Goal: Information Seeking & Learning: Learn about a topic

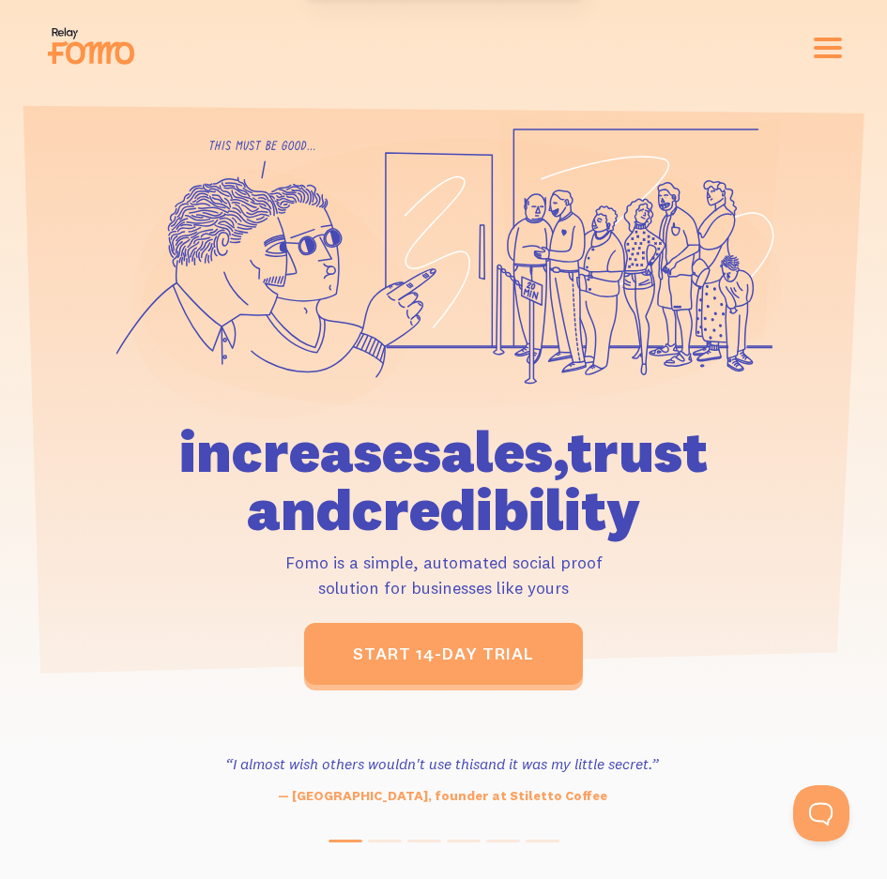
click at [827, 53] on button "button" at bounding box center [827, 48] width 28 height 21
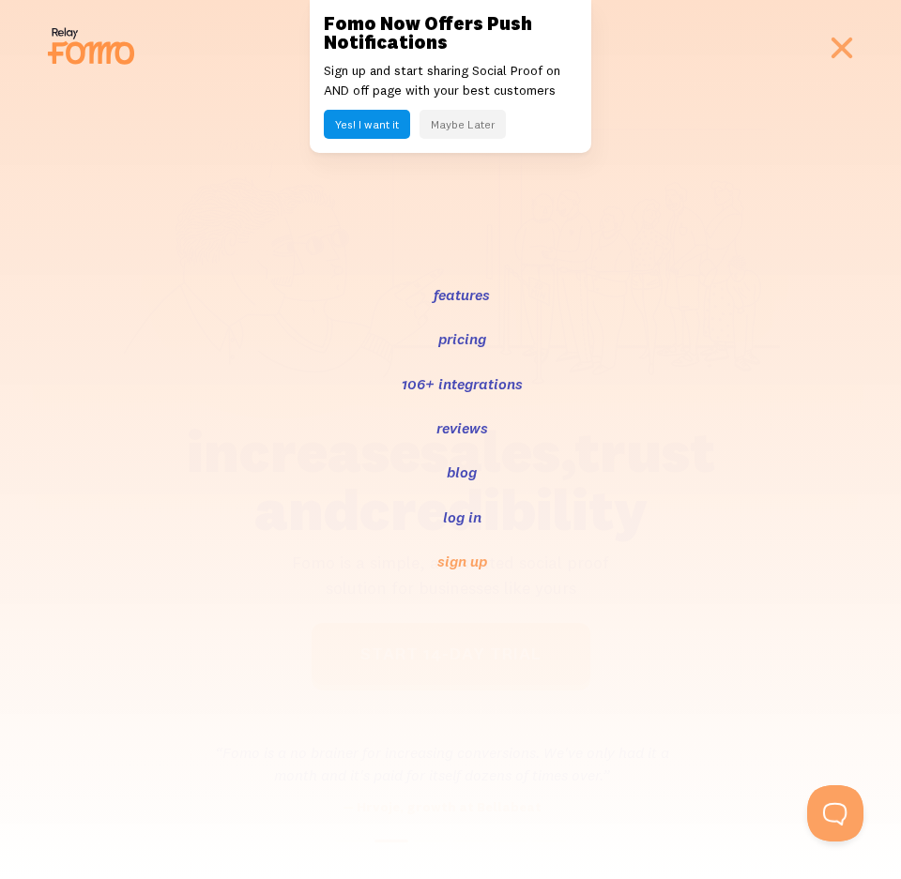
click at [464, 340] on link "pricing" at bounding box center [462, 338] width 52 height 23
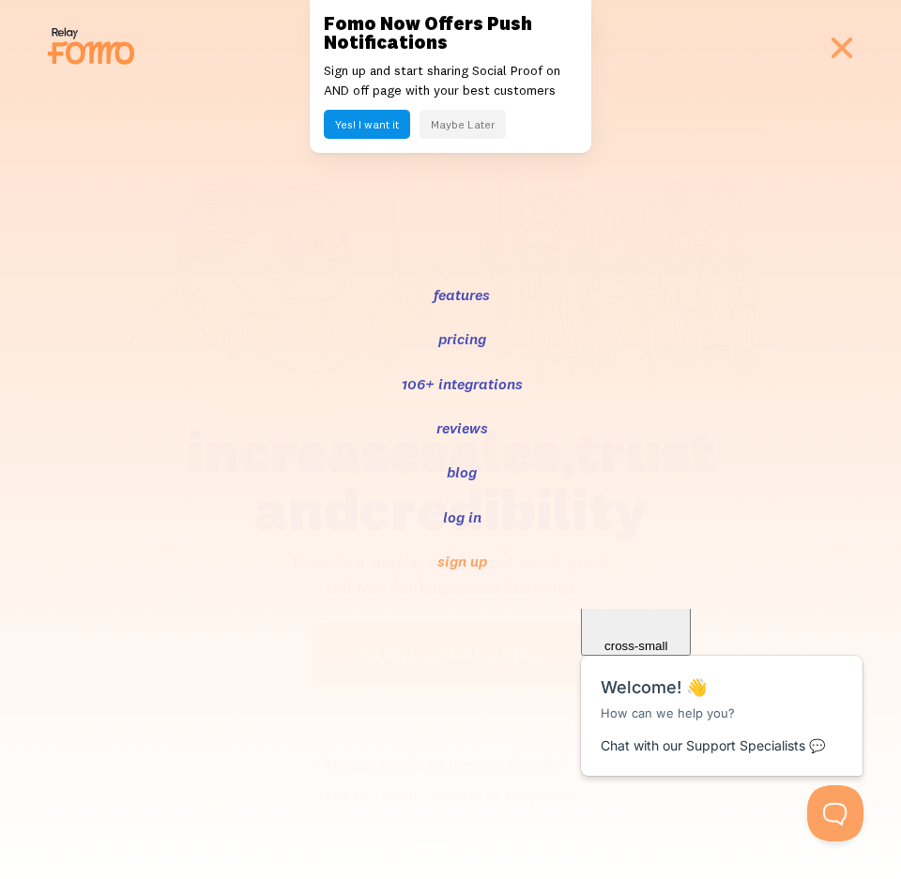
click at [475, 126] on button "Maybe Later" at bounding box center [462, 124] width 86 height 29
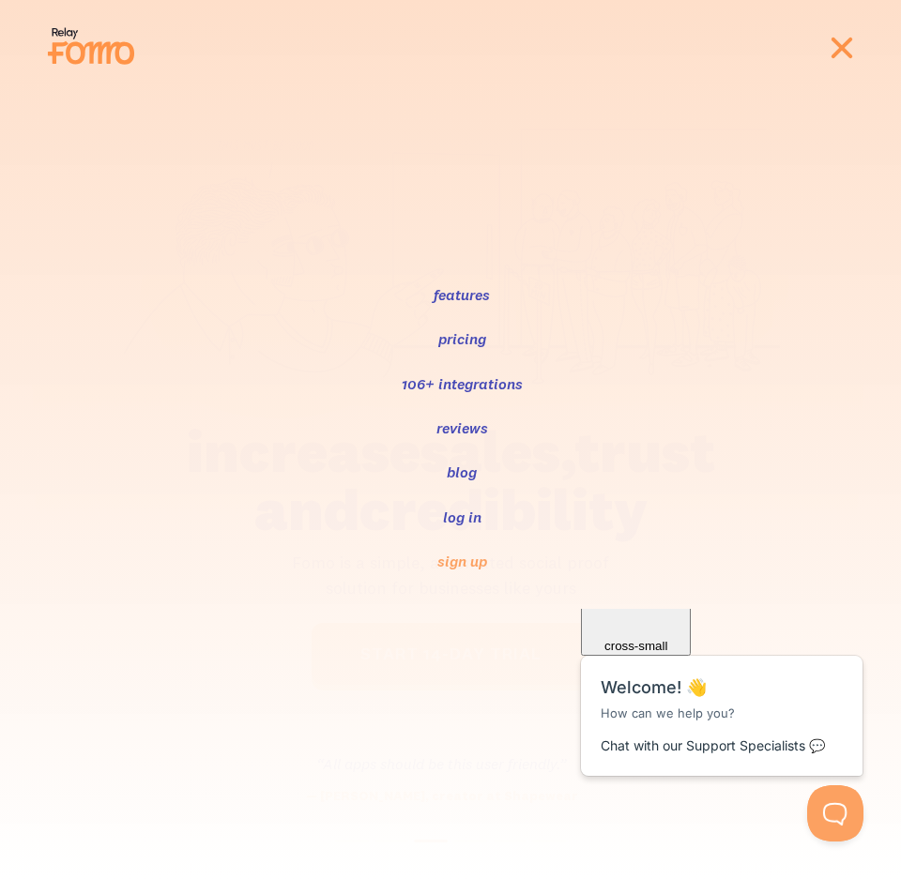
click at [840, 54] on button "button" at bounding box center [842, 48] width 28 height 21
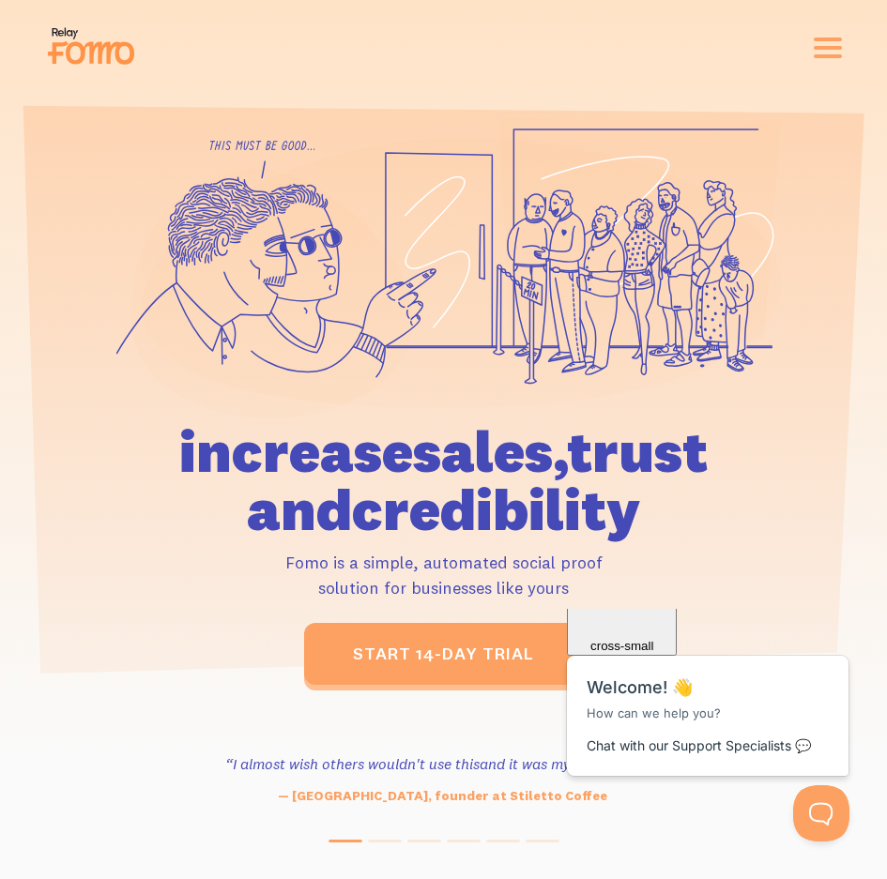
click at [825, 59] on div "features pricing 106+ integrations reviews blog log in sign up log in sign up" at bounding box center [443, 48] width 797 height 51
click at [830, 45] on button "button" at bounding box center [827, 48] width 28 height 21
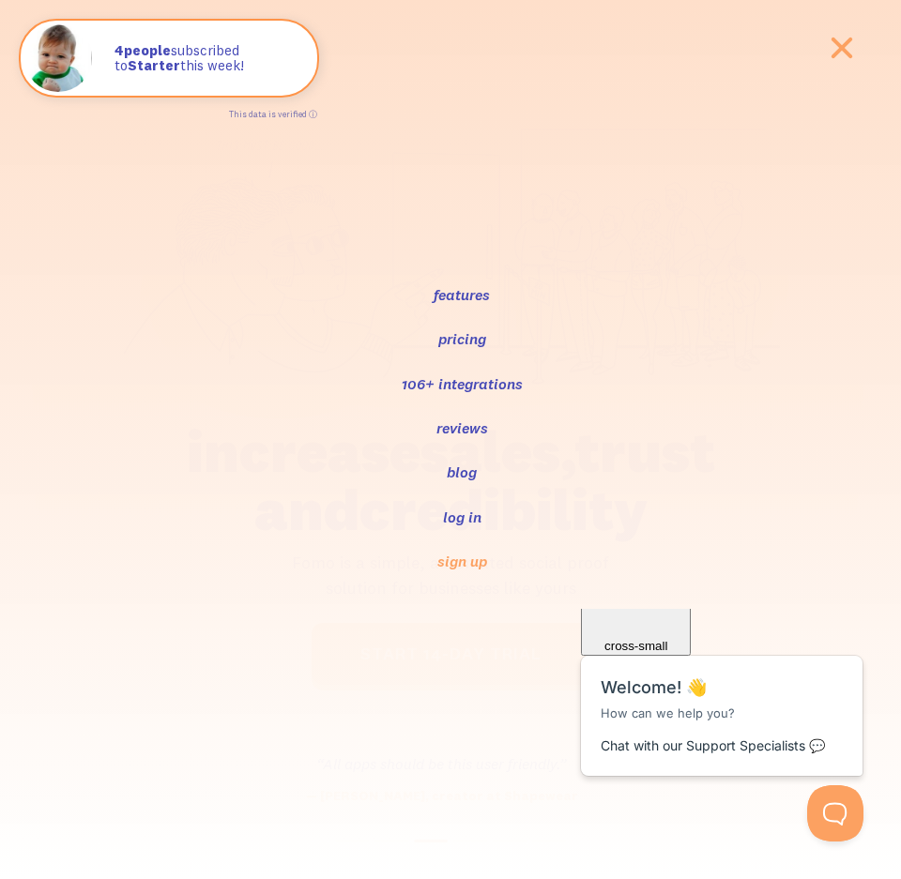
click at [482, 294] on link "features" at bounding box center [462, 294] width 60 height 23
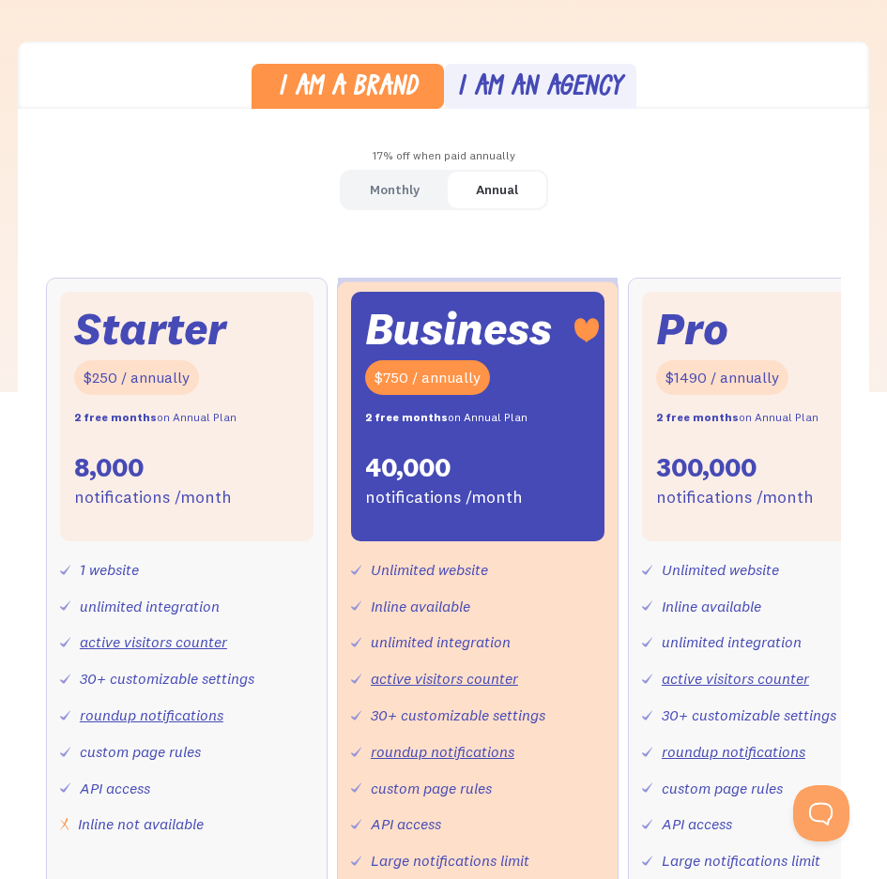
scroll to position [500, 0]
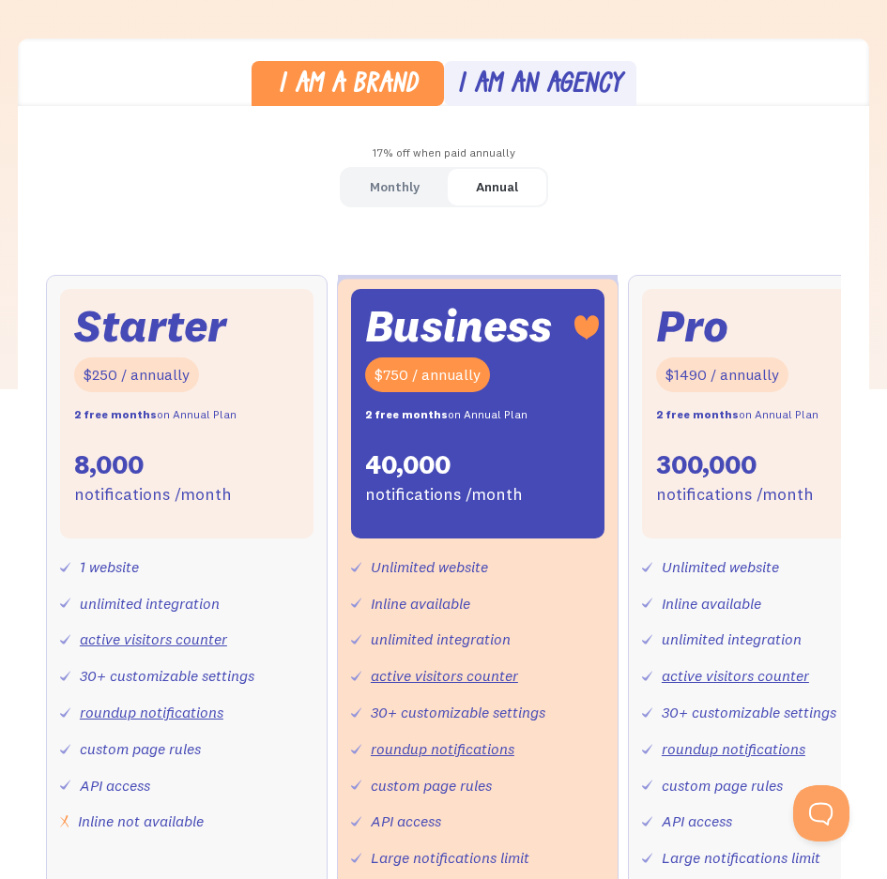
click at [573, 86] on div "I am an agency" at bounding box center [539, 85] width 165 height 27
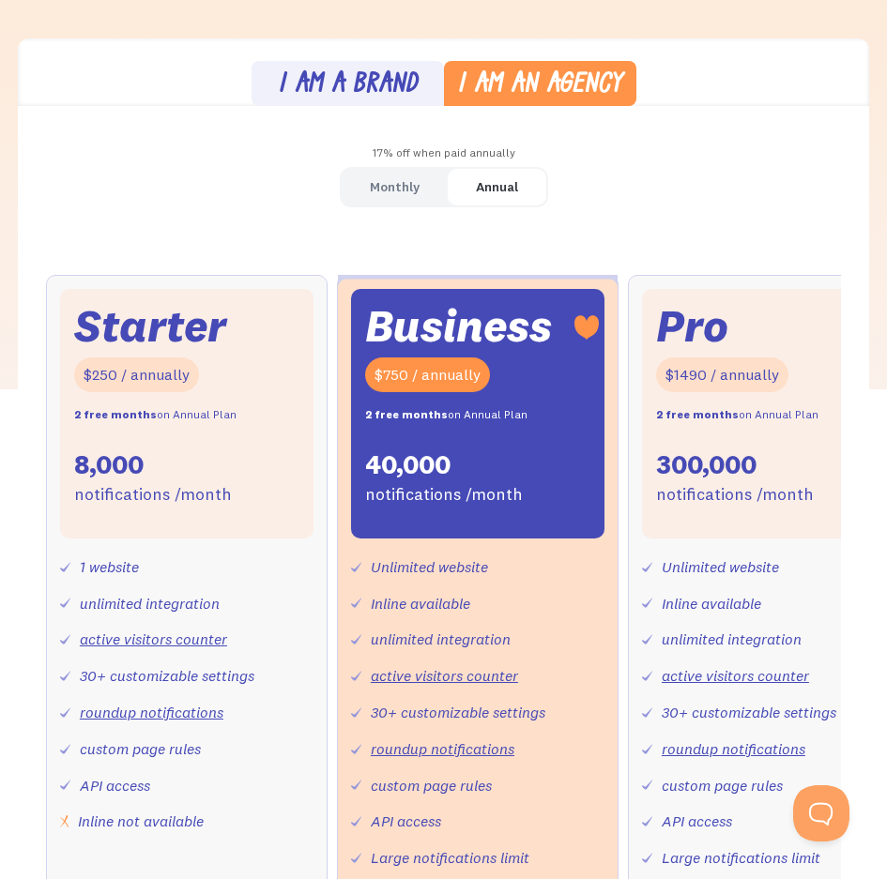
click at [350, 80] on div "I am a brand" at bounding box center [348, 85] width 140 height 27
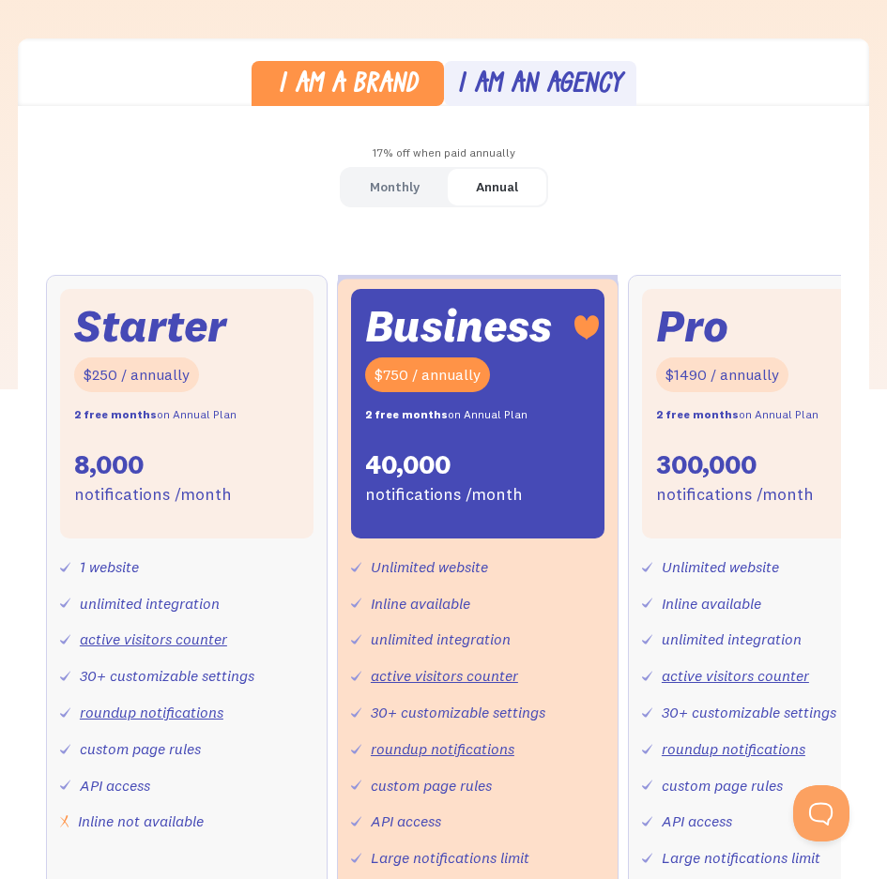
click at [564, 84] on div "I am an agency" at bounding box center [539, 85] width 165 height 27
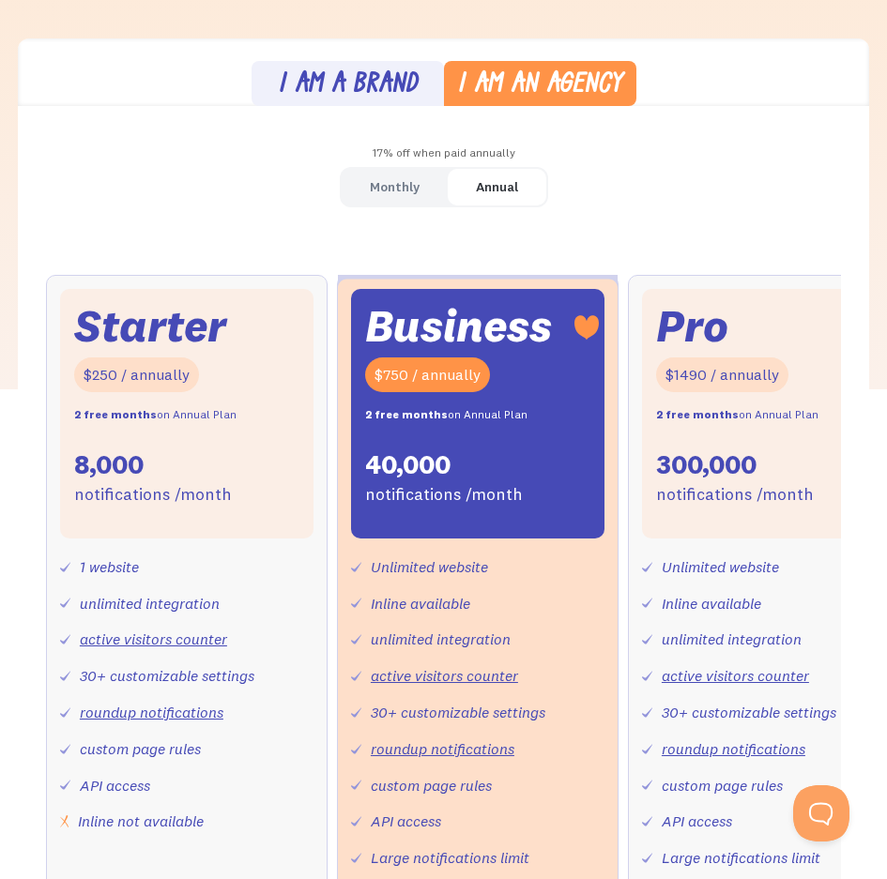
click at [355, 68] on link "I am a brand" at bounding box center [347, 84] width 192 height 46
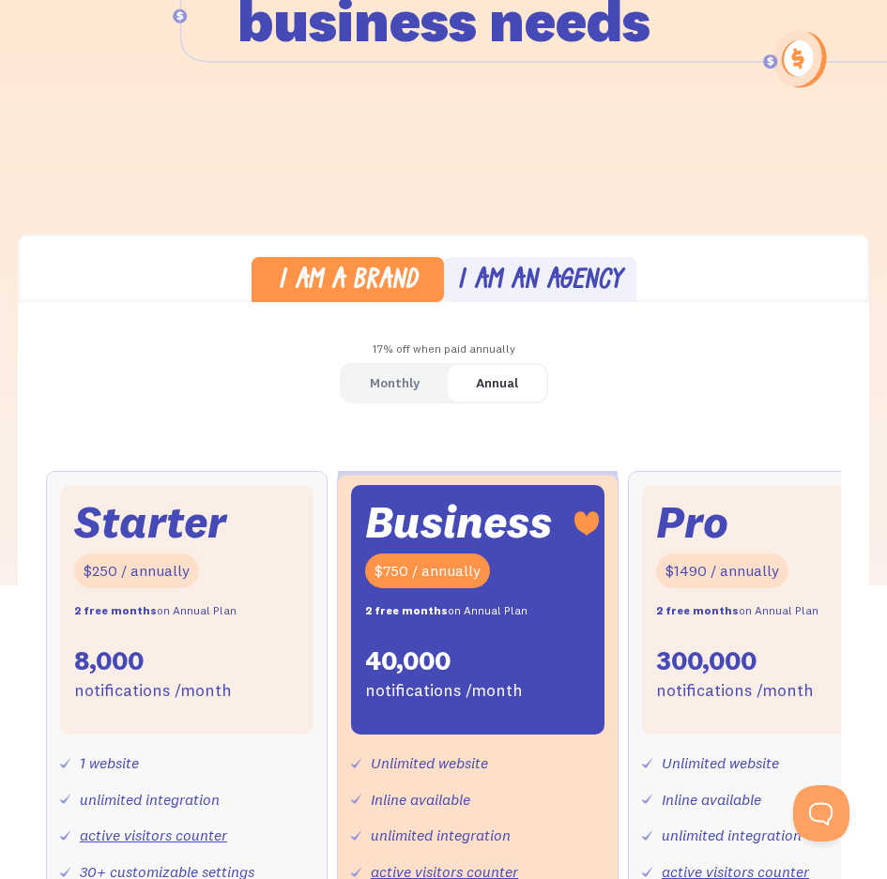
scroll to position [125, 0]
